Goal: Task Accomplishment & Management: Complete application form

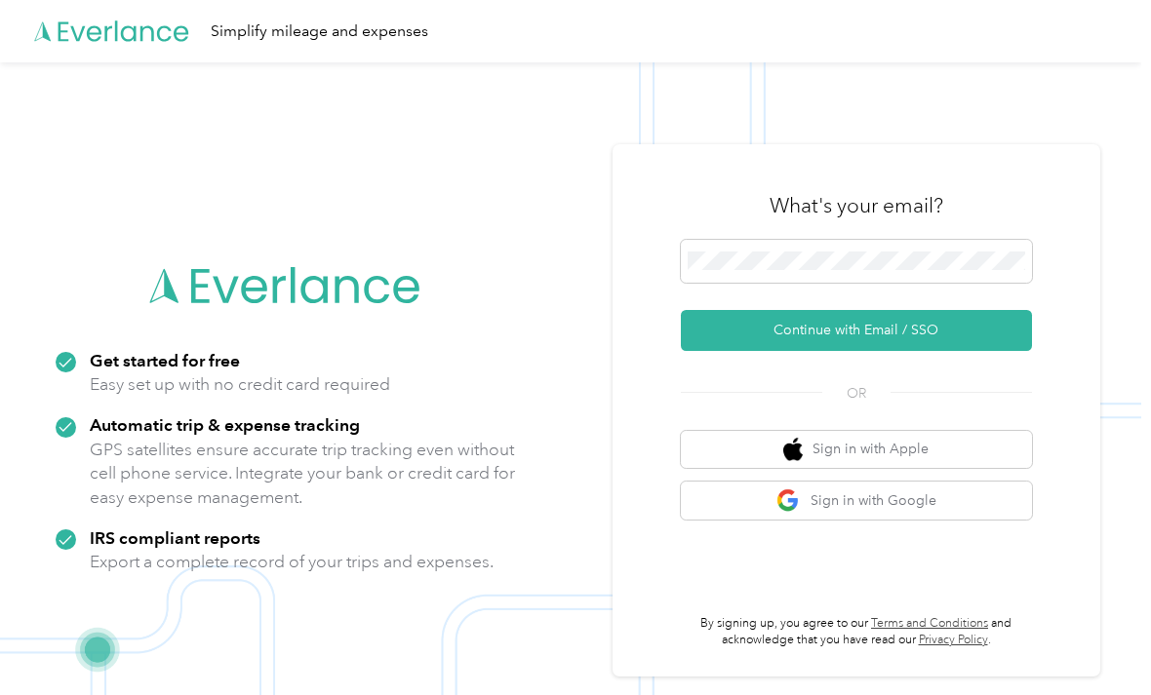
click at [963, 351] on button "Continue with Email / SSO" at bounding box center [856, 330] width 351 height 41
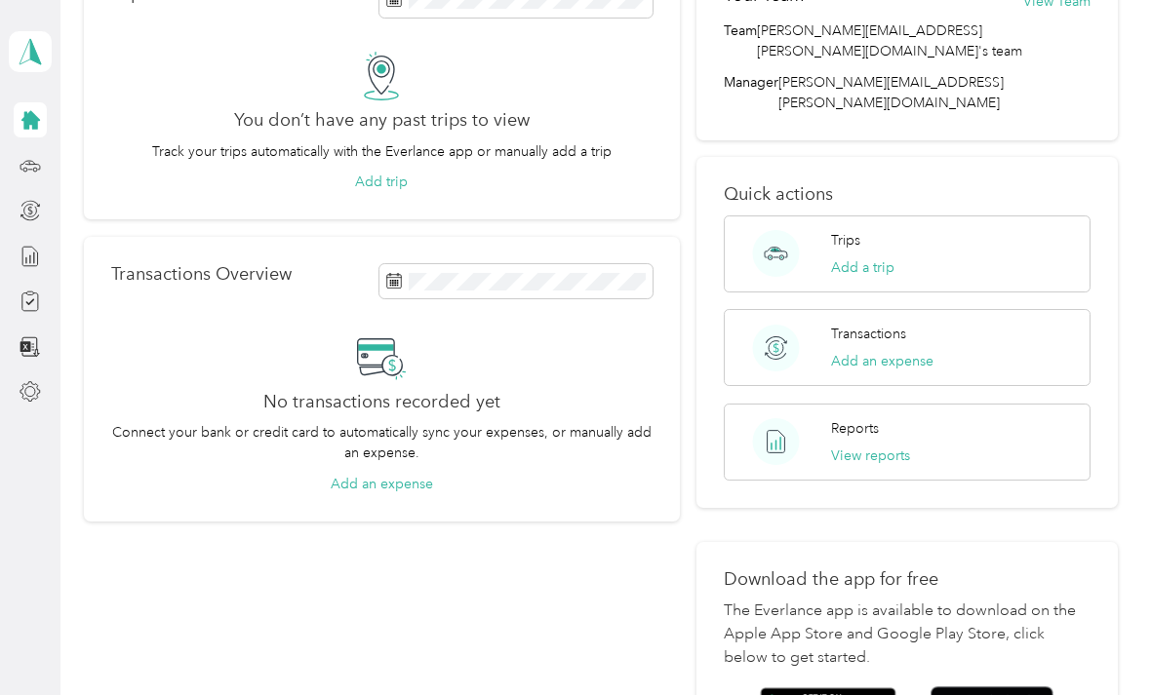
scroll to position [126, 0]
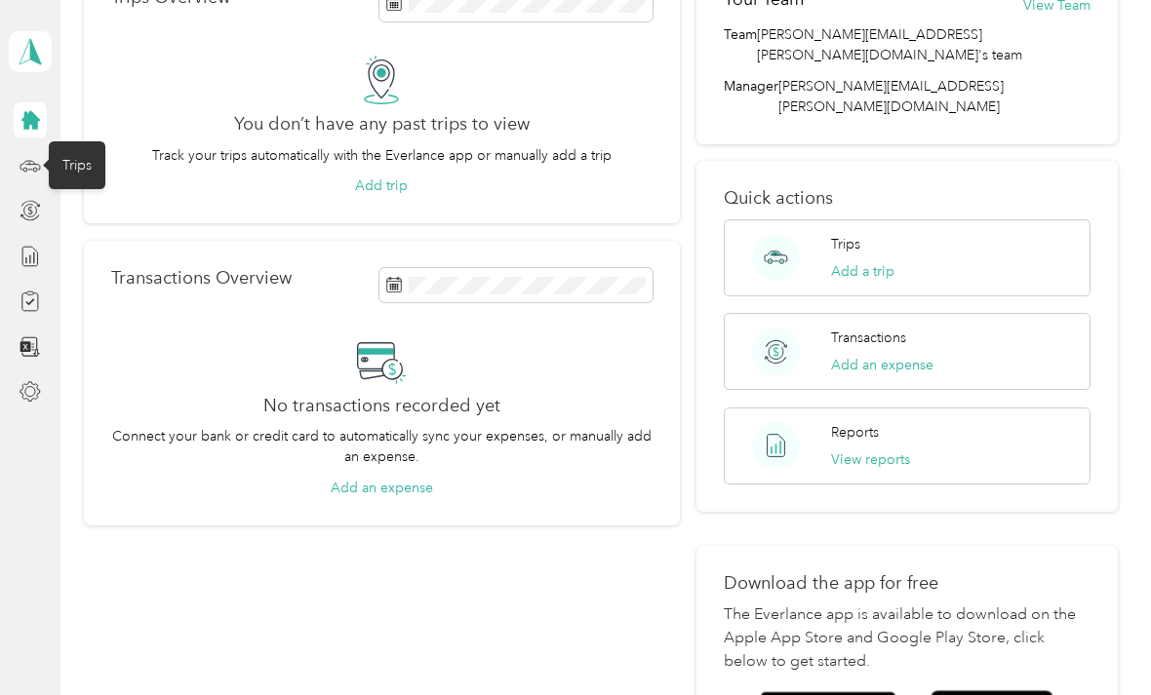
click at [29, 176] on icon at bounding box center [30, 165] width 21 height 21
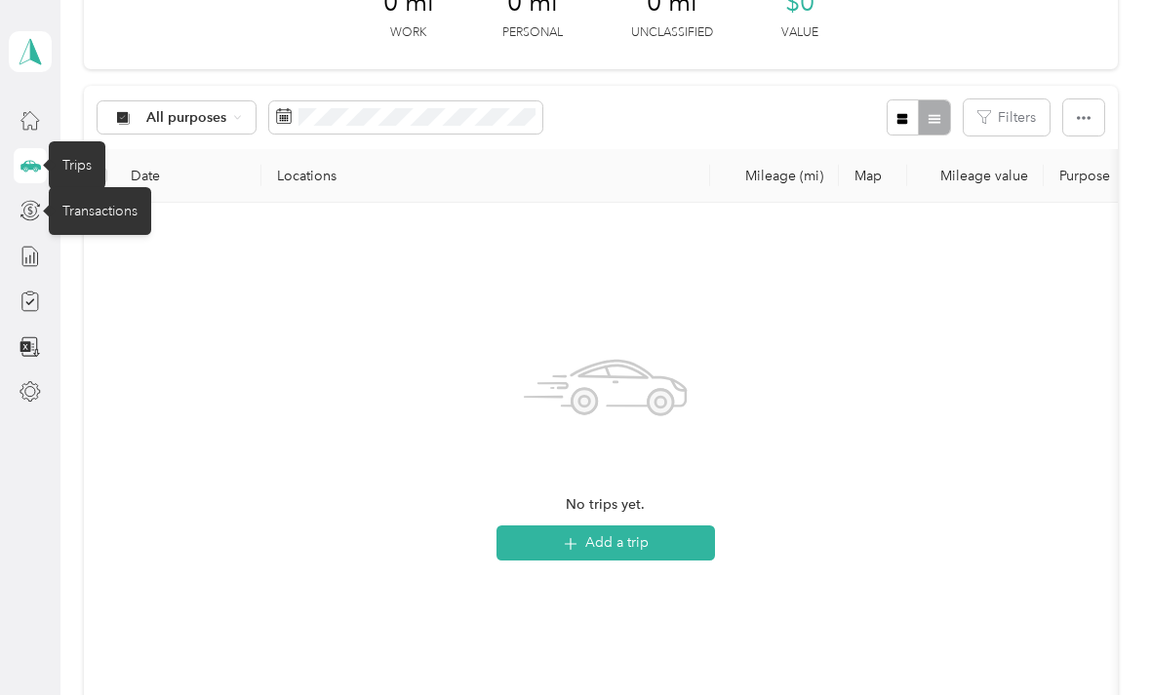
click at [39, 207] on icon at bounding box center [30, 204] width 19 height 7
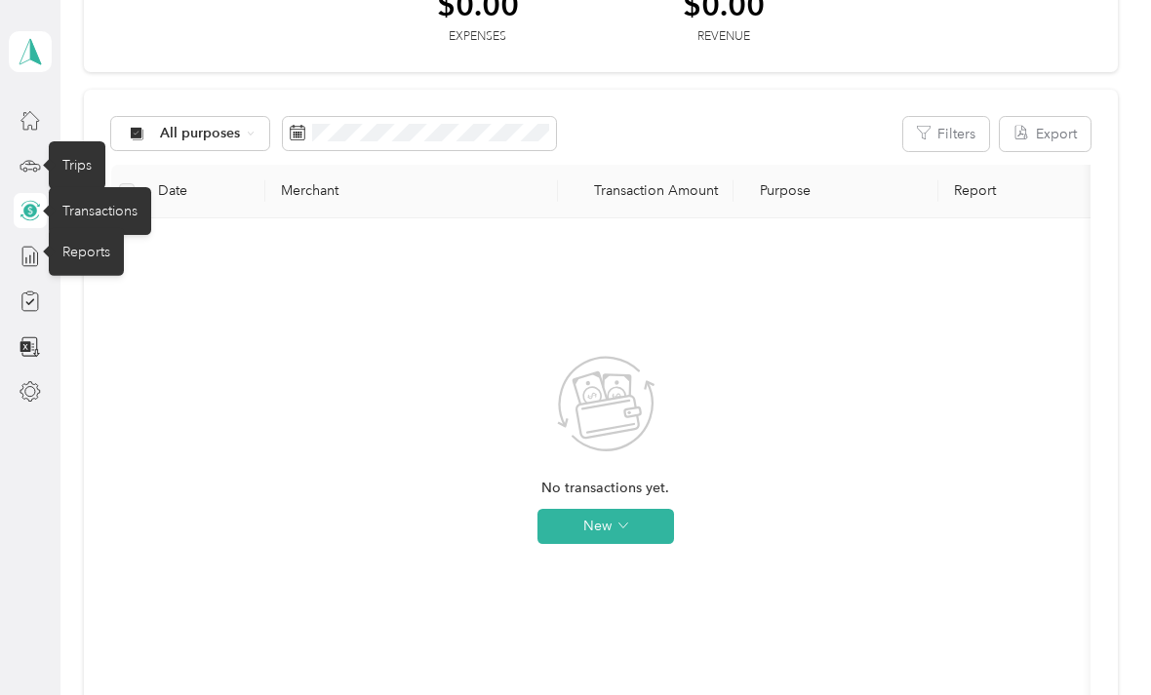
click at [28, 251] on icon at bounding box center [30, 256] width 21 height 21
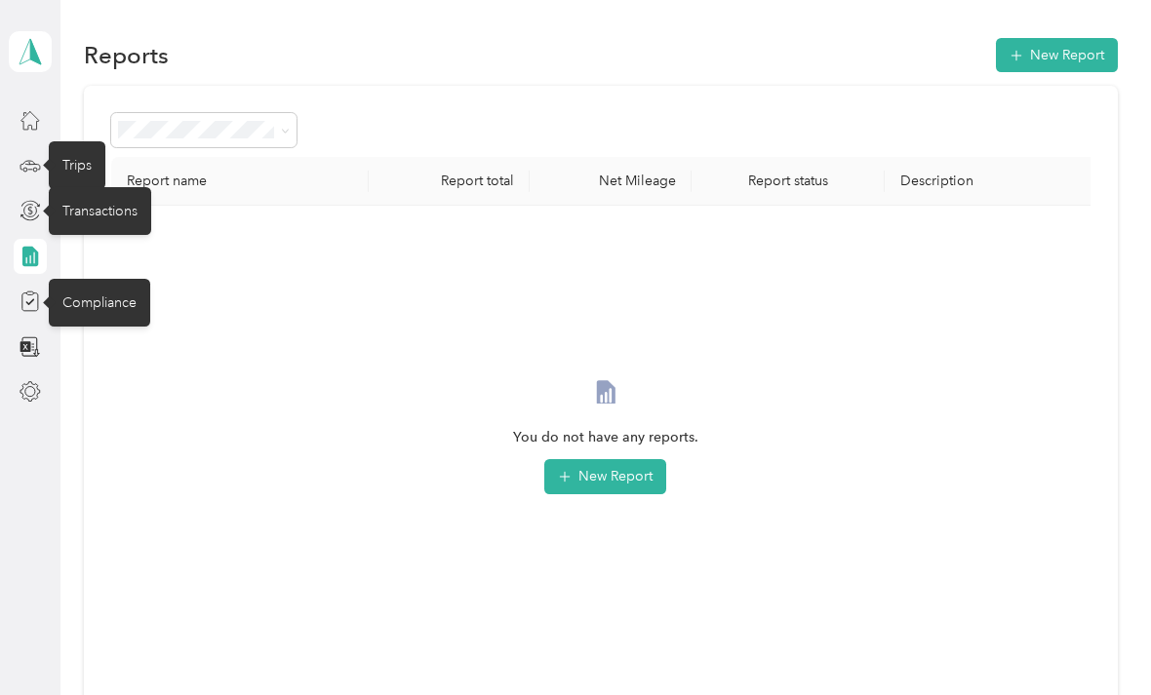
click at [34, 293] on icon at bounding box center [30, 301] width 21 height 21
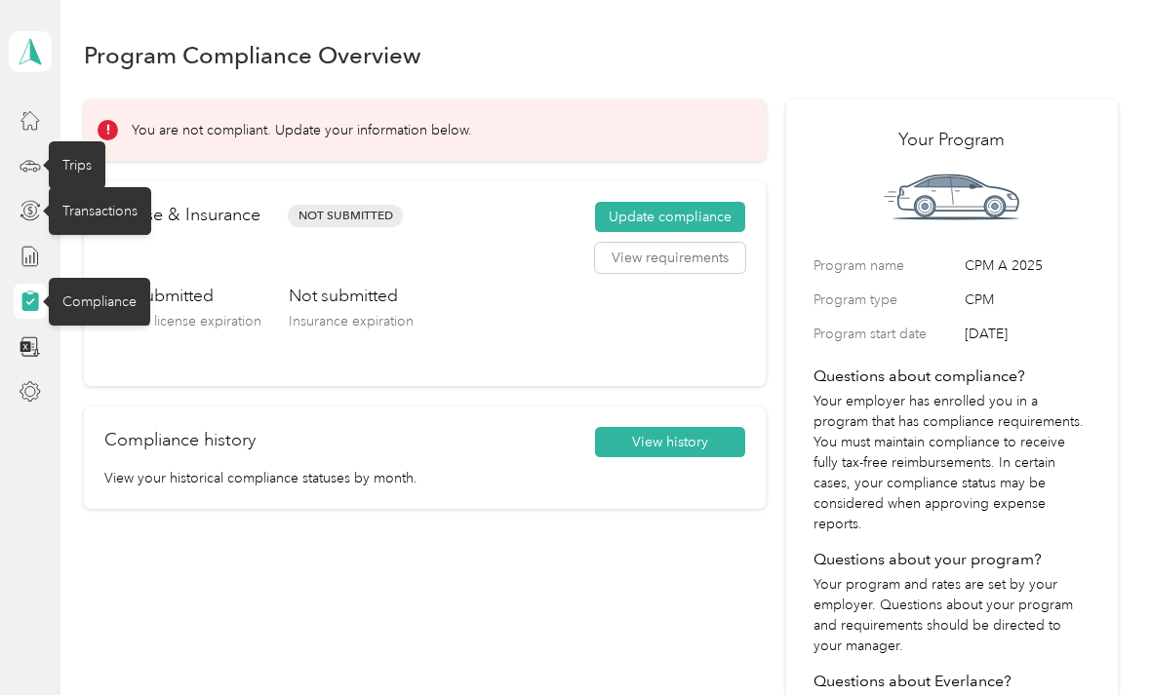
scroll to position [96, 0]
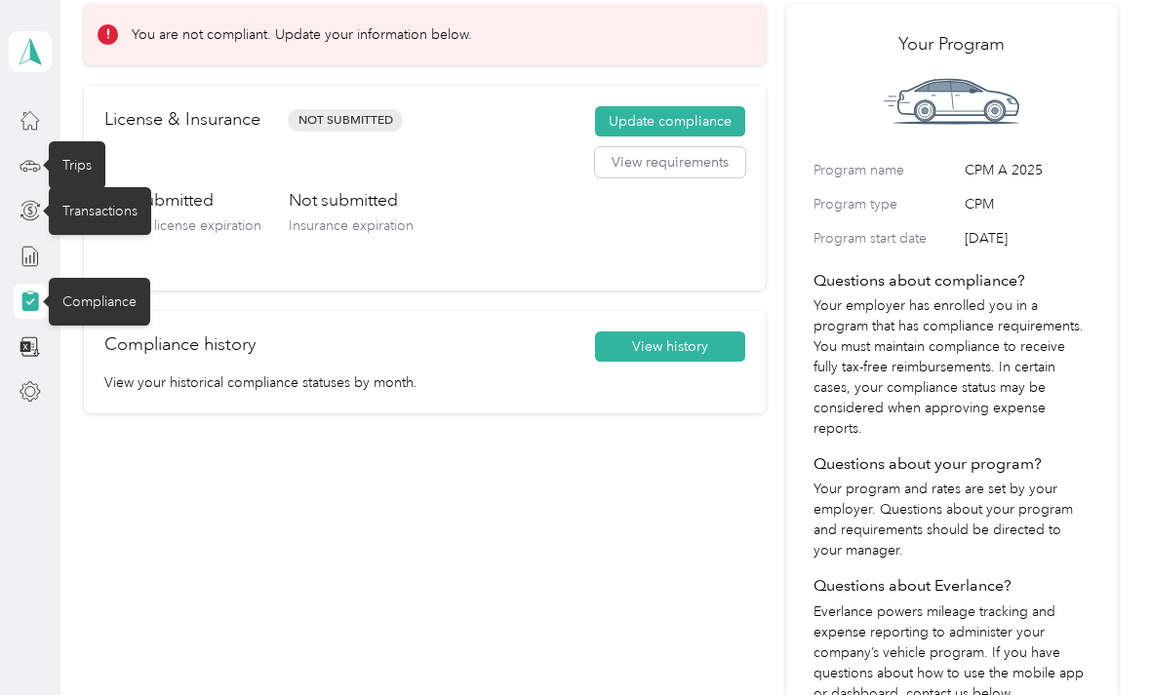
click at [490, 502] on div "You are not compliant. Update your information below. License & Insurance Not S…" at bounding box center [425, 390] width 682 height 772
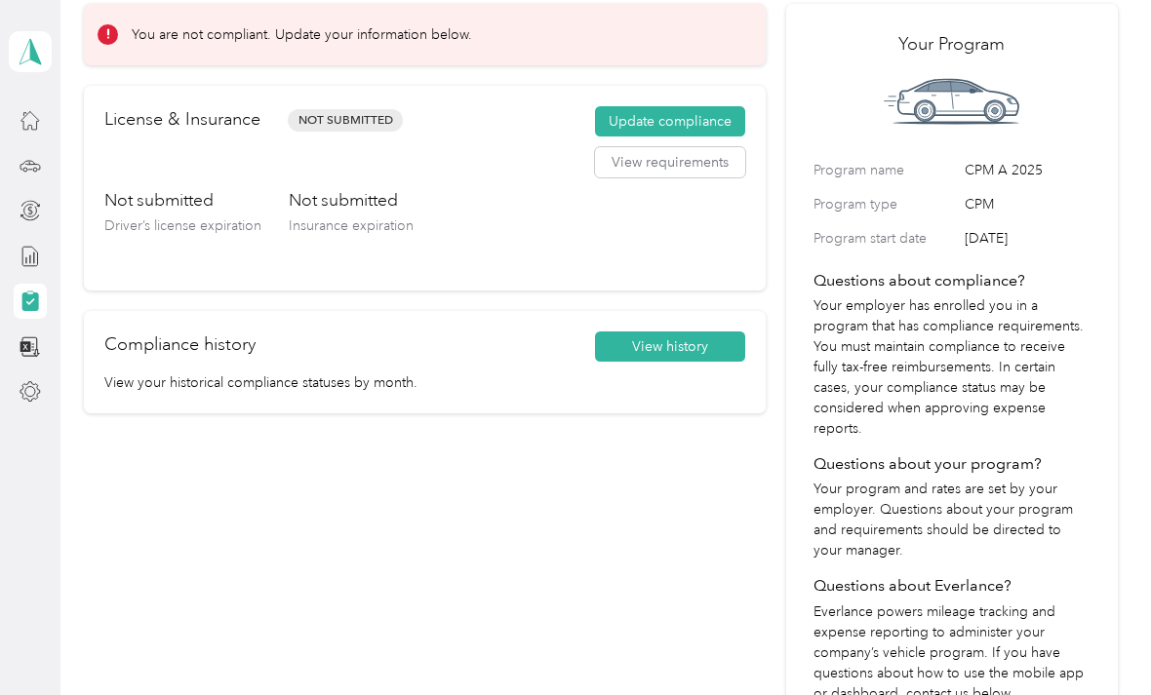
click at [704, 131] on button "Update compliance" at bounding box center [670, 121] width 150 height 31
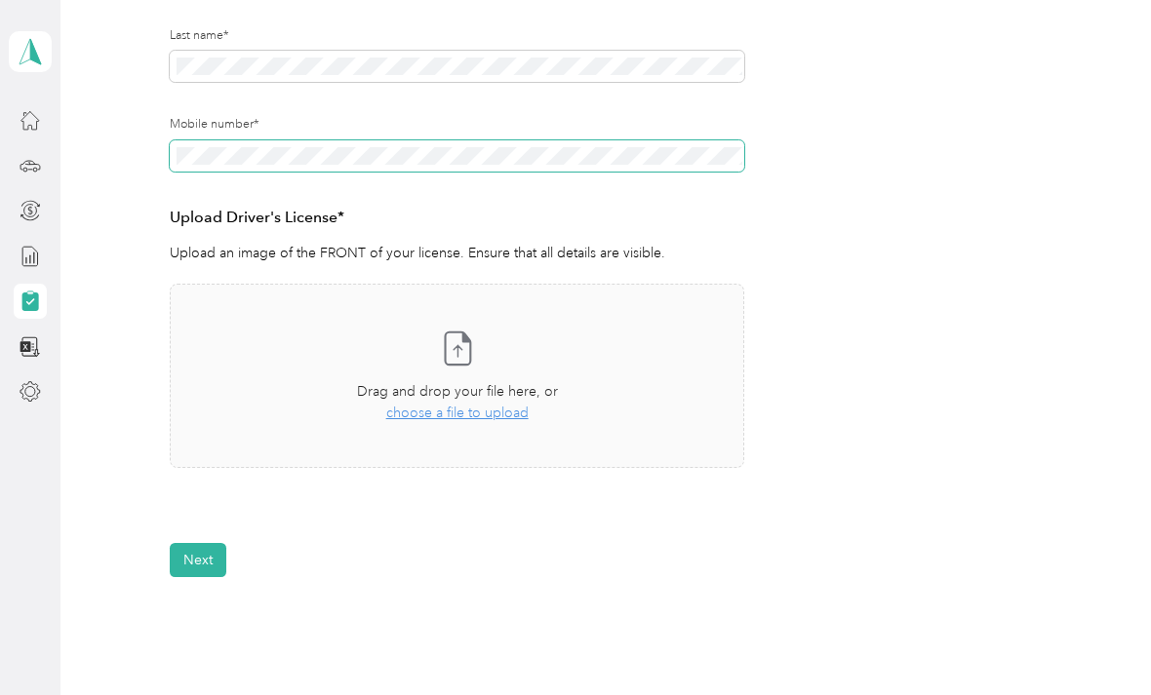
scroll to position [379, 0]
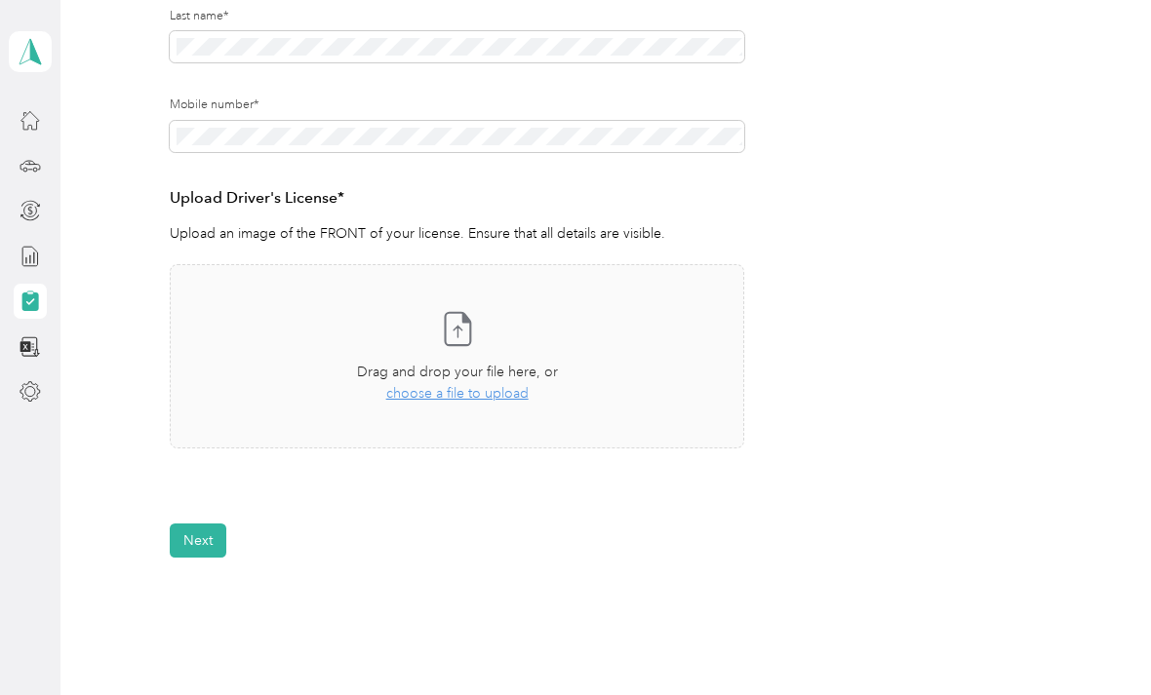
click at [506, 390] on span "choose a file to upload" at bounding box center [457, 393] width 142 height 17
click at [205, 612] on button "Next" at bounding box center [198, 599] width 57 height 34
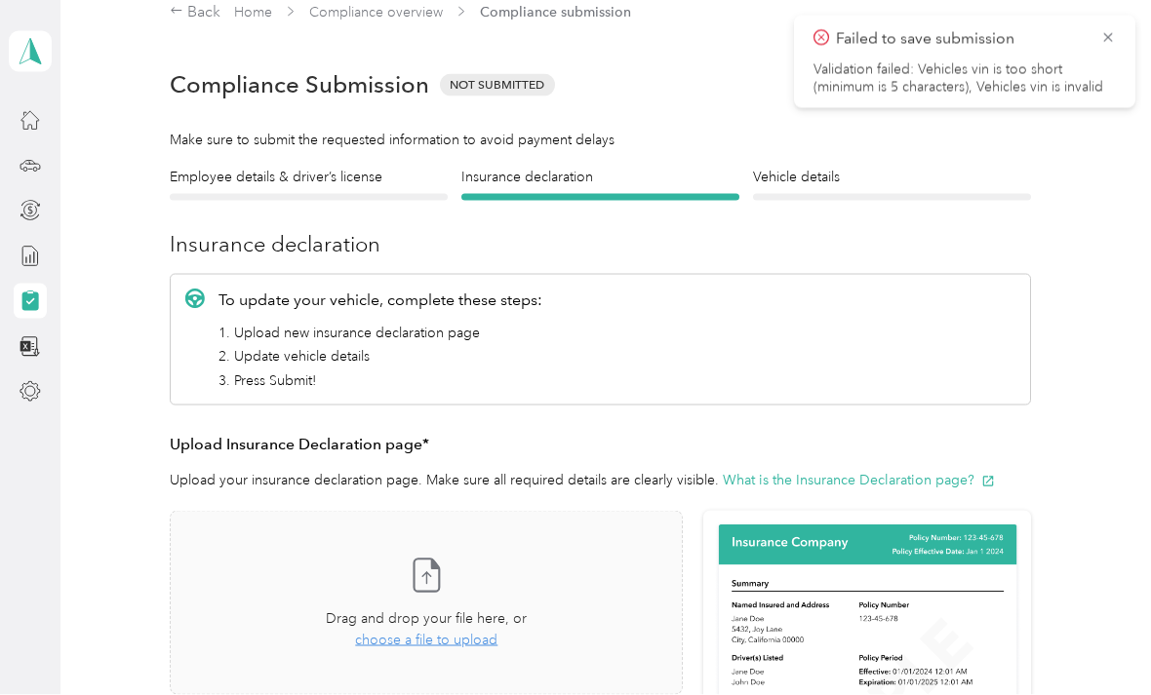
scroll to position [1, 0]
click at [821, 171] on h4 "Vehicle details" at bounding box center [892, 177] width 278 height 20
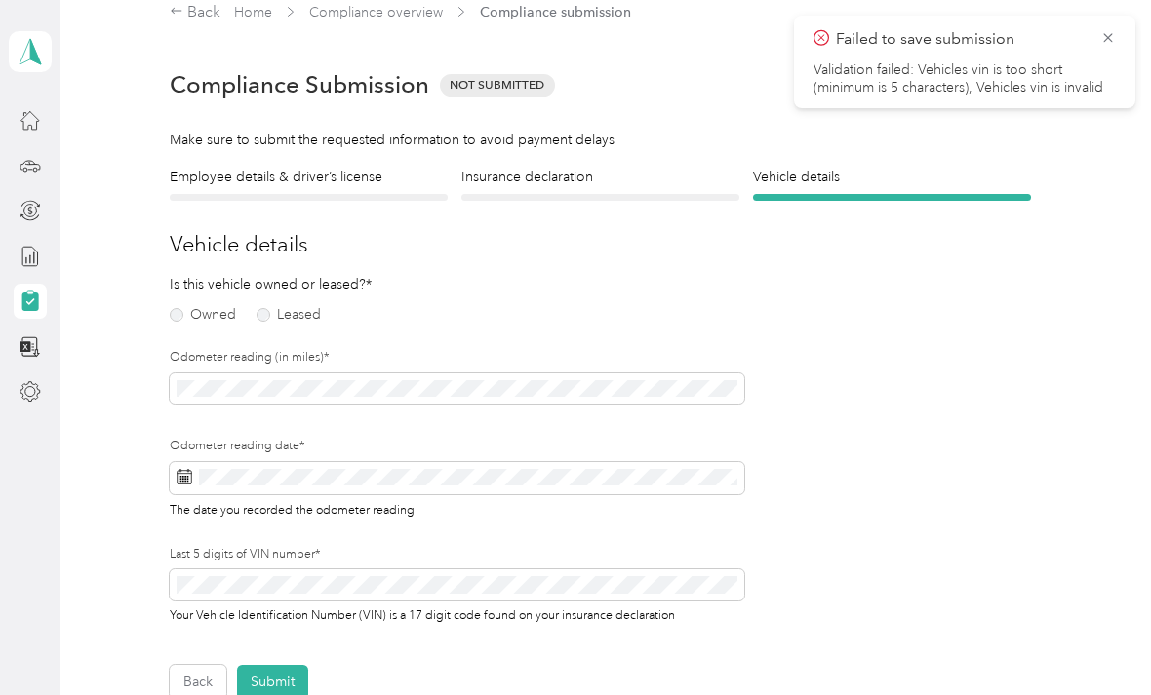
scroll to position [24, 0]
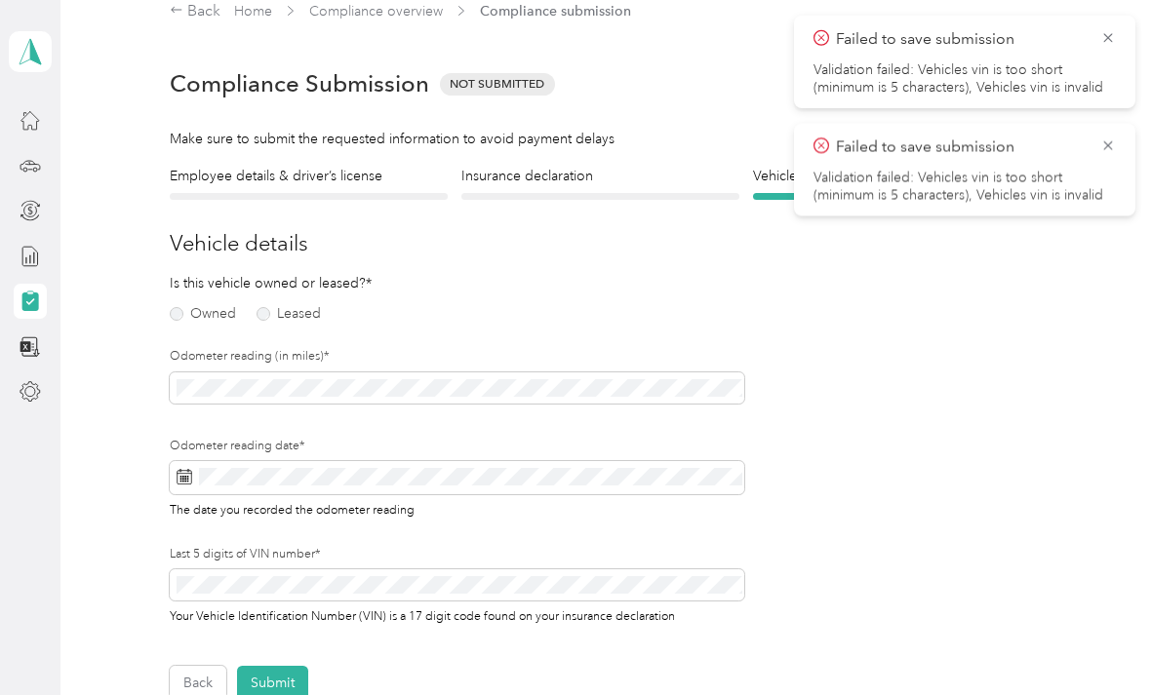
click at [185, 317] on label "Owned" at bounding box center [203, 314] width 66 height 14
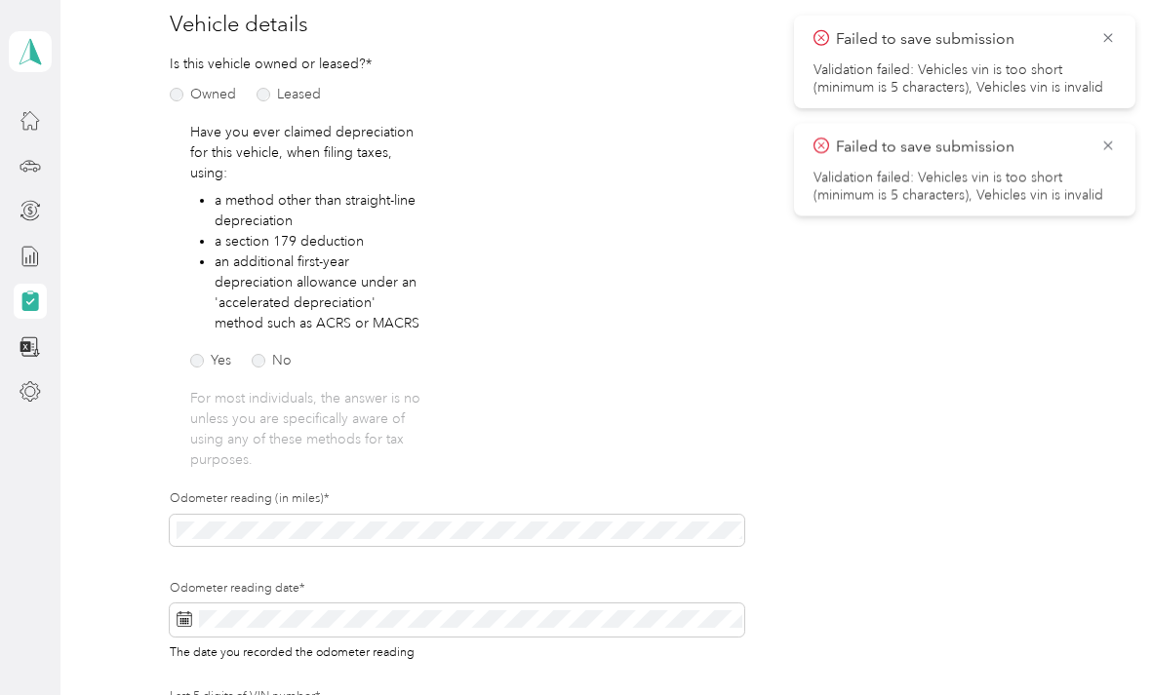
scroll to position [244, 0]
click at [270, 354] on label "No" at bounding box center [272, 361] width 40 height 14
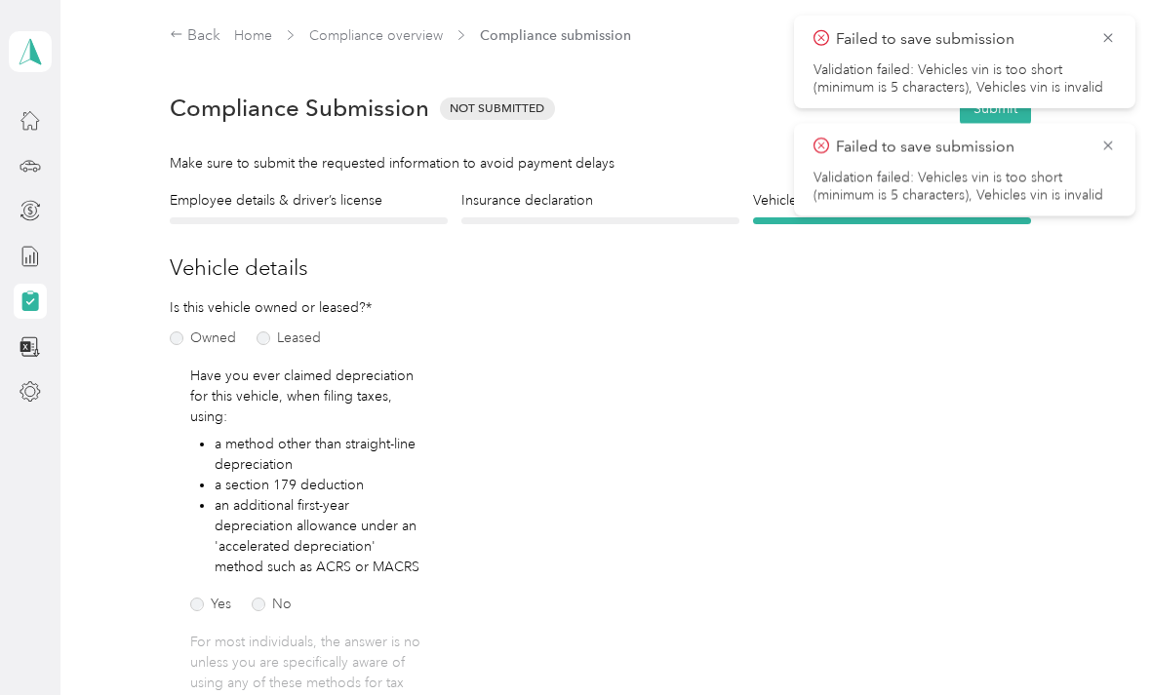
scroll to position [0, 0]
click at [594, 204] on h4 "Insurance declaration" at bounding box center [600, 200] width 278 height 20
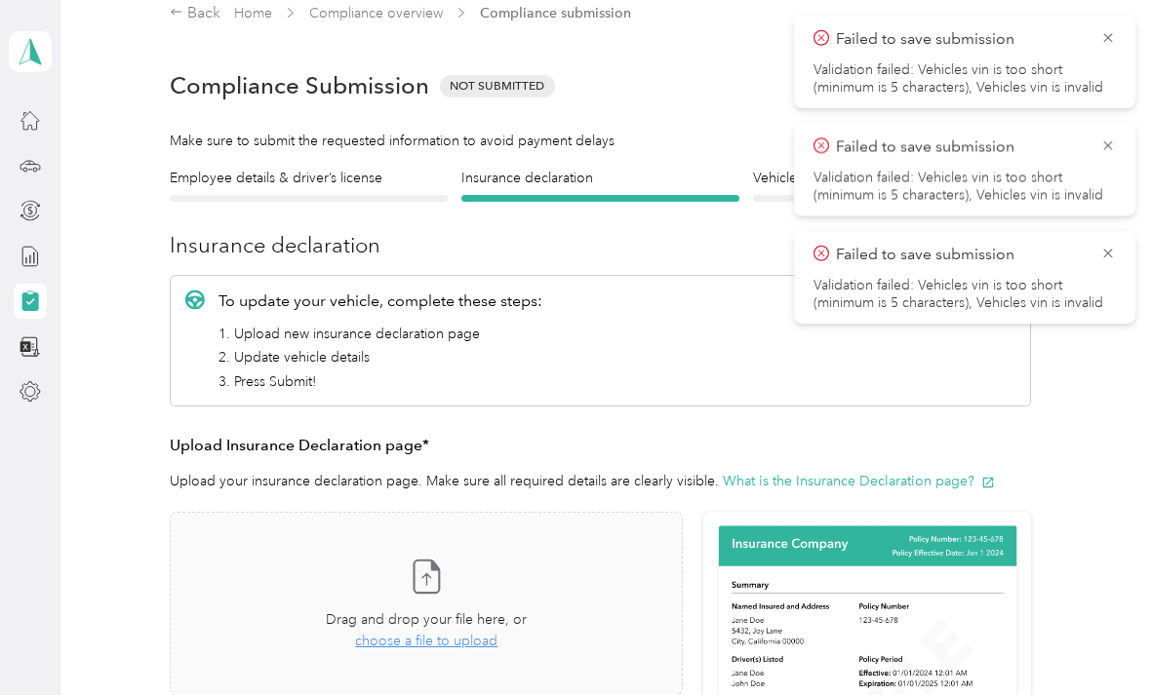
scroll to position [24, 0]
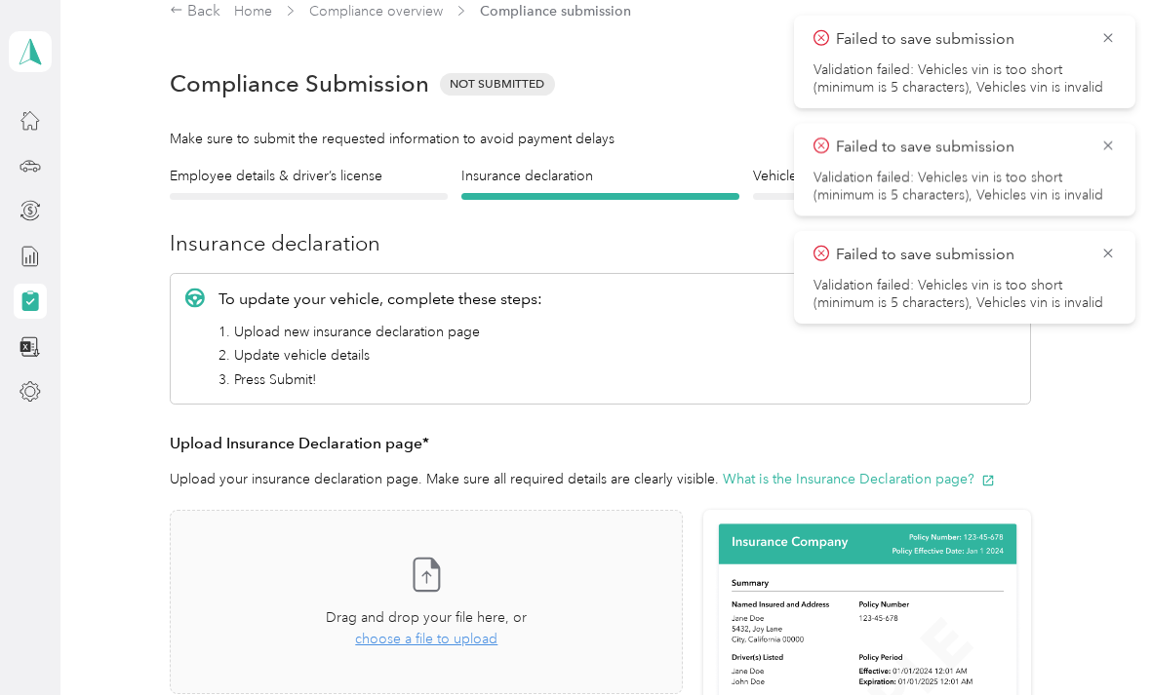
click at [449, 591] on div "Take a photo or choose a photo from your library Drag and drop your file here, …" at bounding box center [426, 602] width 480 height 151
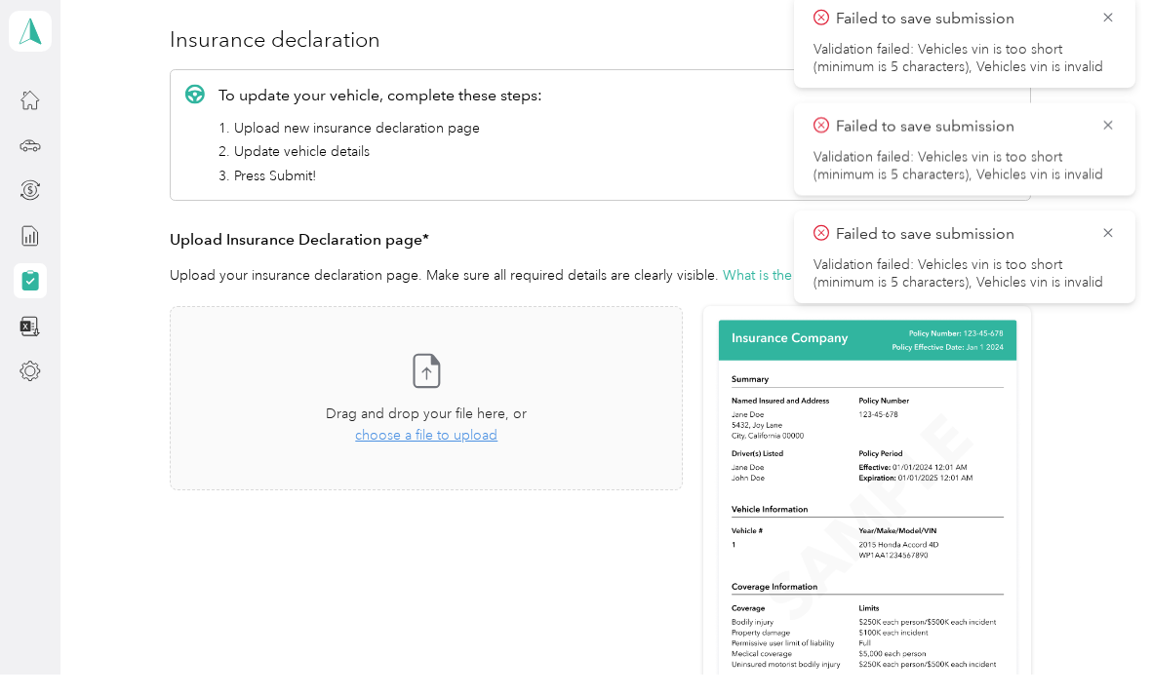
scroll to position [20, 0]
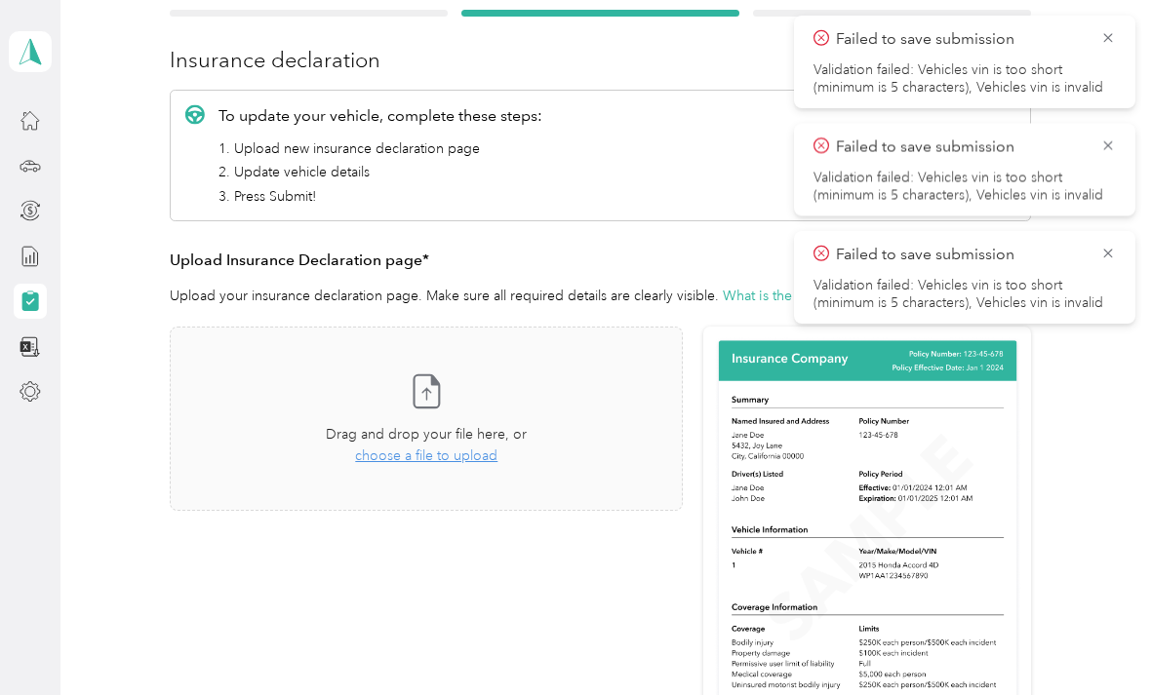
click at [462, 448] on span "choose a file to upload" at bounding box center [426, 456] width 142 height 17
click at [474, 448] on span "choose a file to upload" at bounding box center [426, 456] width 142 height 17
click at [482, 444] on div "Drag and drop your file here, or choose a file to upload" at bounding box center [426, 445] width 201 height 43
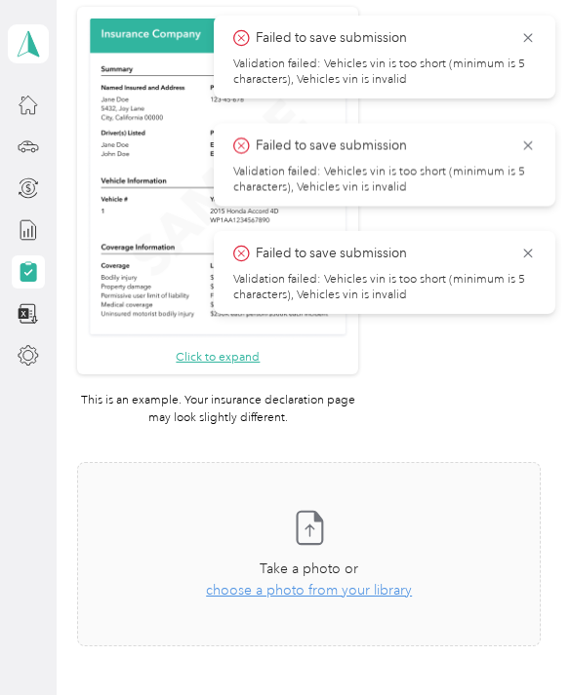
scroll to position [545, 0]
click at [345, 601] on div "Take a photo or choose a photo from your library Drag and drop your file here, …" at bounding box center [309, 554] width 430 height 151
click at [150, 598] on div "Take a photo or choose a photo from your library Drag and drop your file here, …" at bounding box center [309, 554] width 430 height 151
click at [305, 528] on icon at bounding box center [309, 527] width 39 height 39
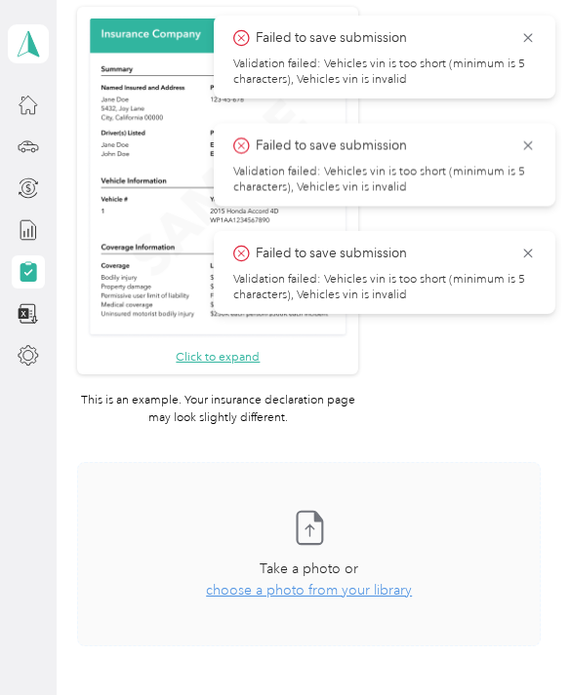
click at [319, 525] on icon at bounding box center [309, 527] width 39 height 39
click at [529, 33] on icon at bounding box center [528, 38] width 16 height 18
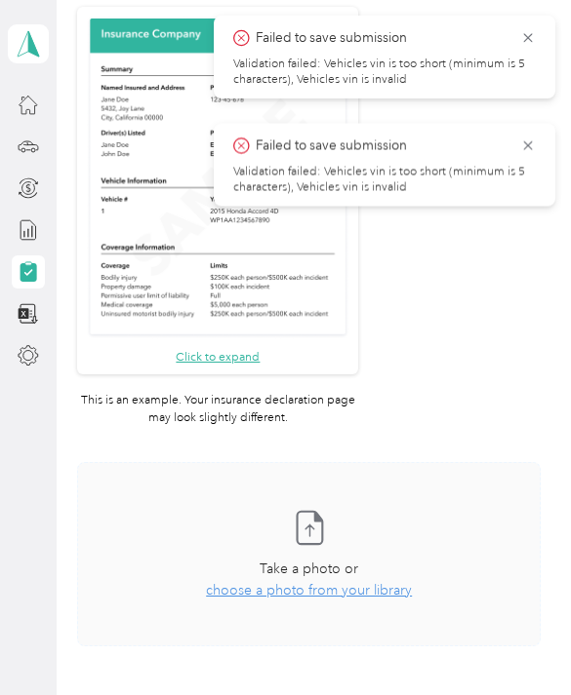
click at [534, 40] on icon at bounding box center [528, 38] width 16 height 18
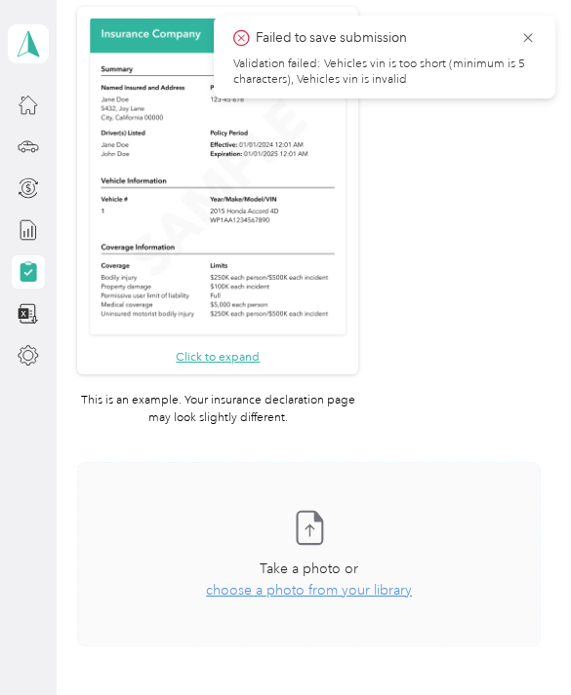
click at [533, 40] on icon at bounding box center [528, 38] width 16 height 18
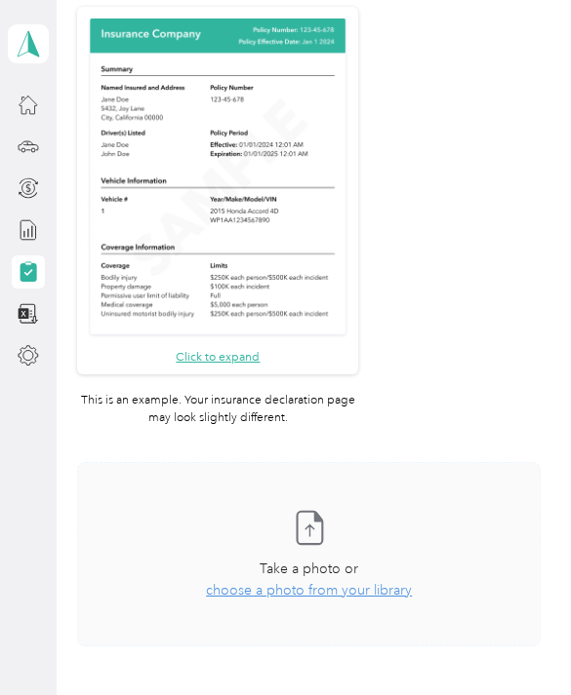
click at [326, 594] on span "choose a photo from your library" at bounding box center [309, 590] width 206 height 17
